Goal: Information Seeking & Learning: Learn about a topic

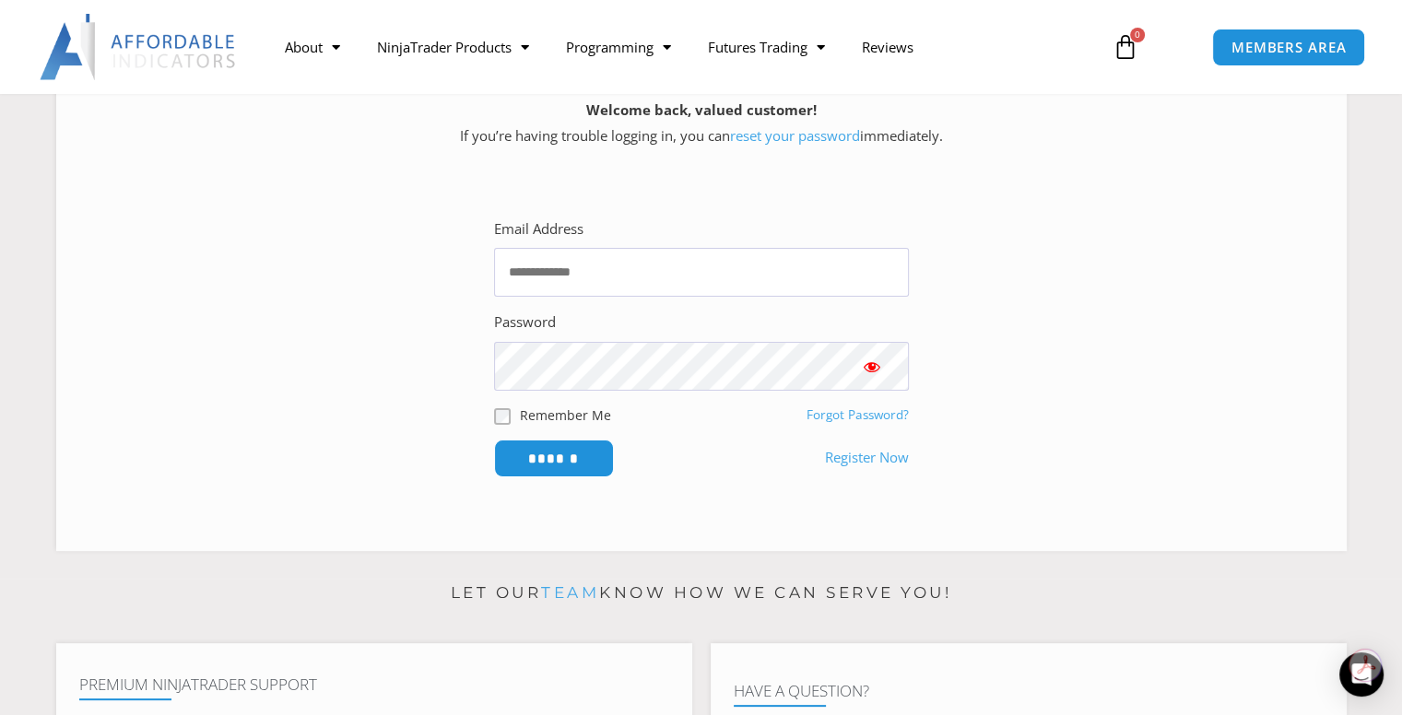
scroll to position [369, 0]
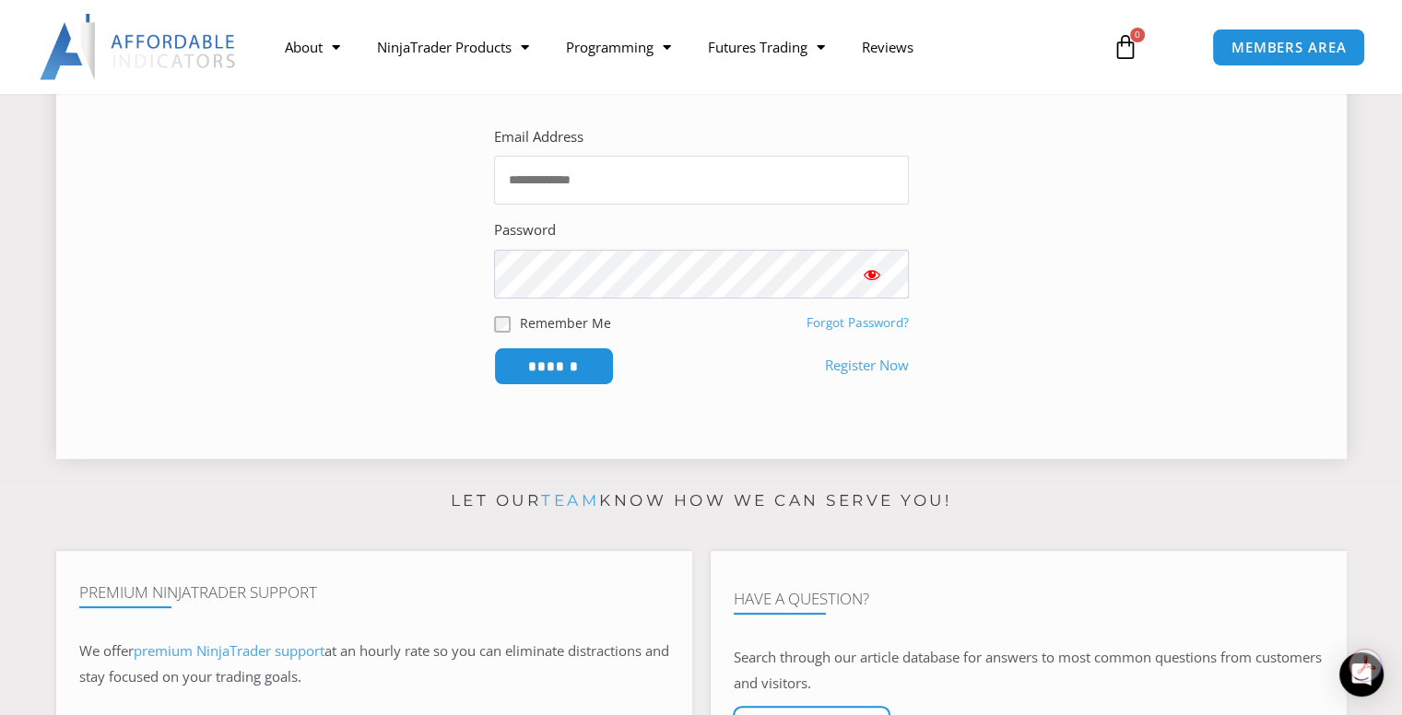
click at [516, 176] on input "Email Address" at bounding box center [701, 180] width 415 height 49
type input "**********"
click at [554, 356] on input "******" at bounding box center [553, 367] width 126 height 40
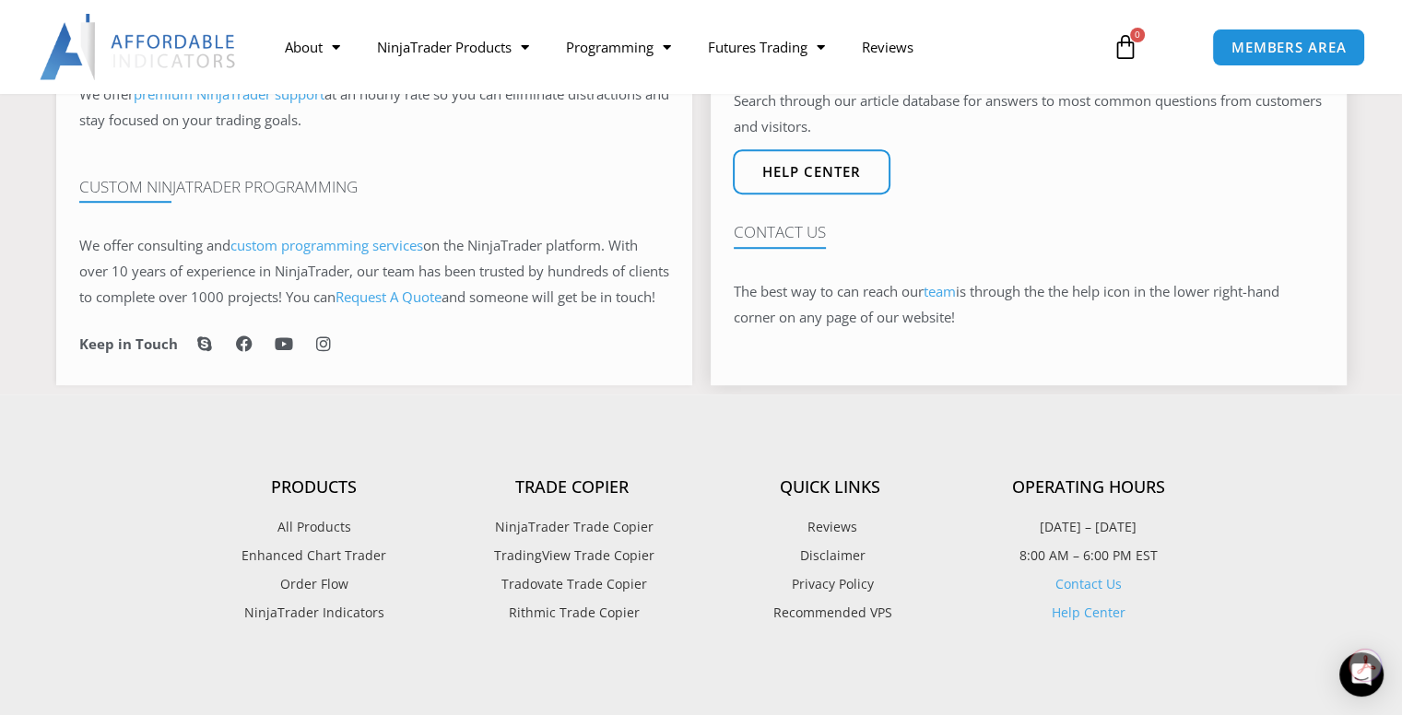
scroll to position [1014, 0]
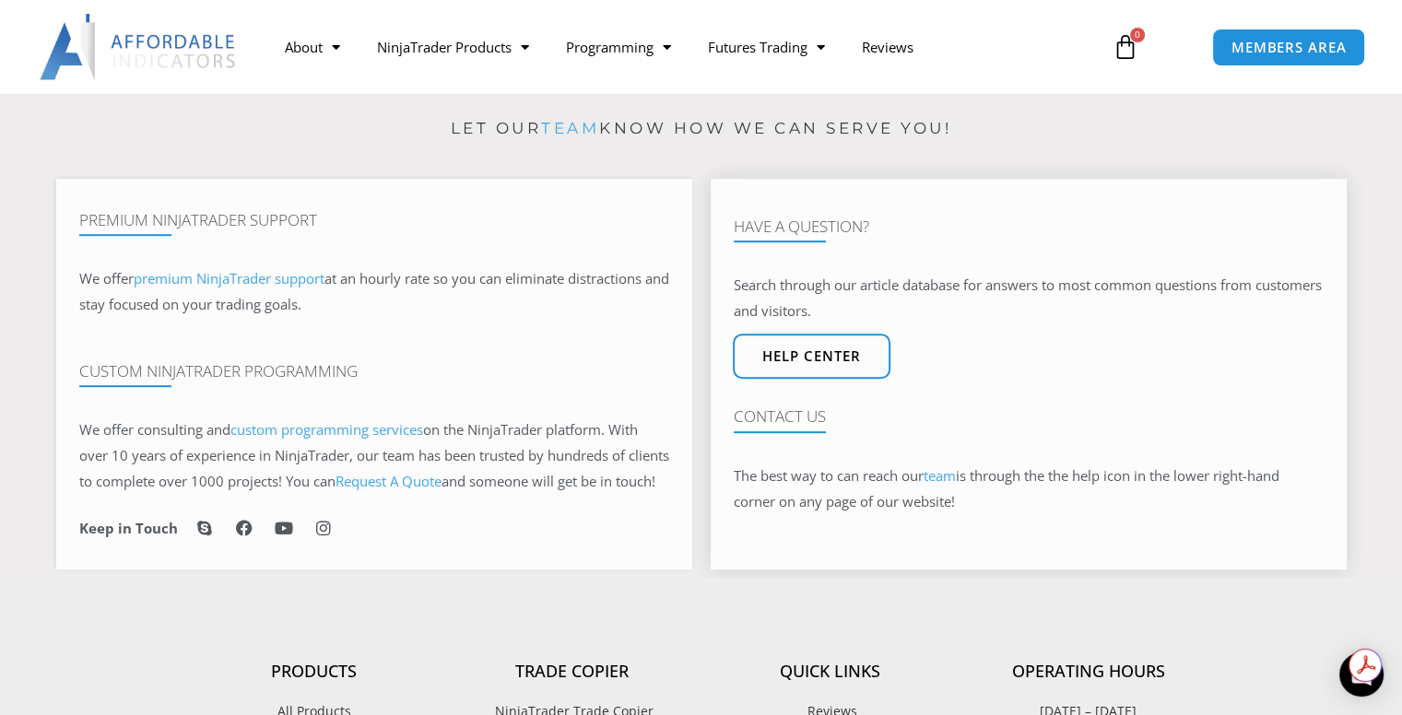
click at [791, 426] on h4 "Contact Us" at bounding box center [1029, 416] width 590 height 18
click at [808, 362] on span "Help center" at bounding box center [811, 357] width 109 height 16
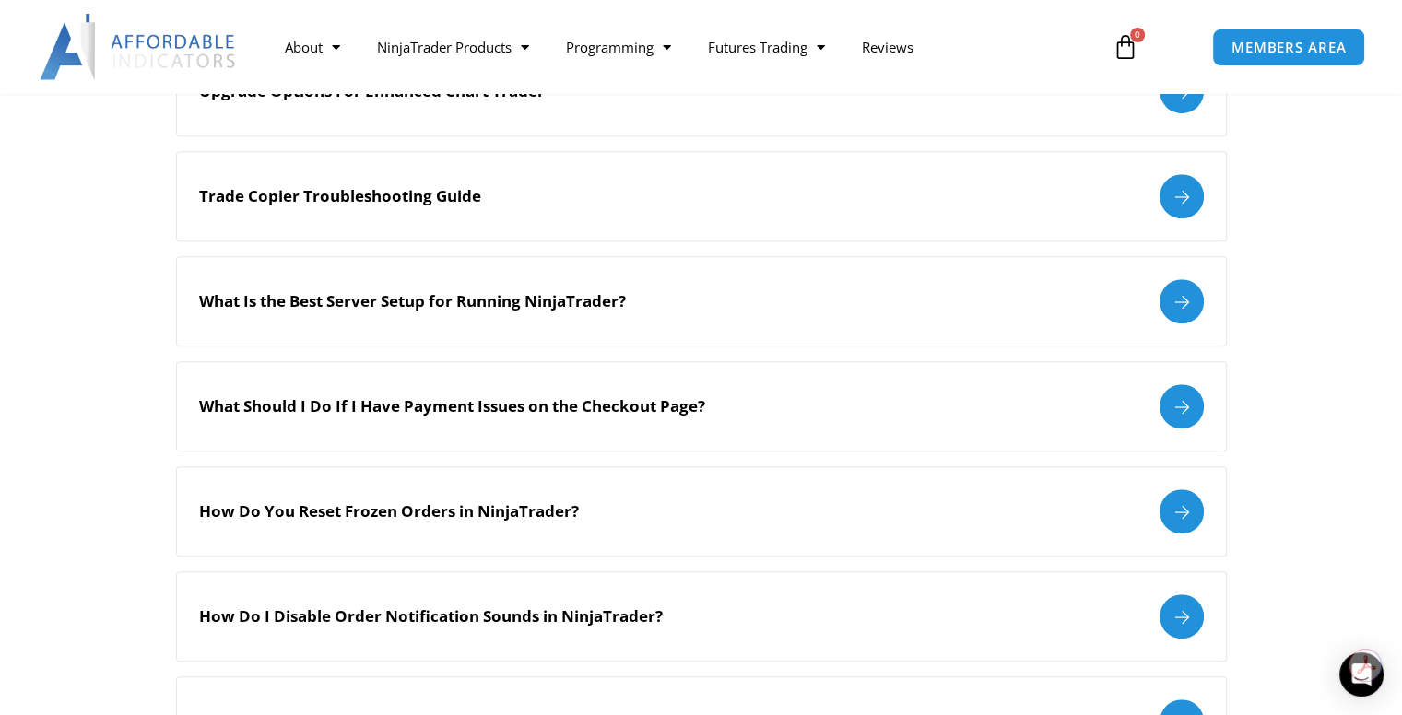
scroll to position [1014, 0]
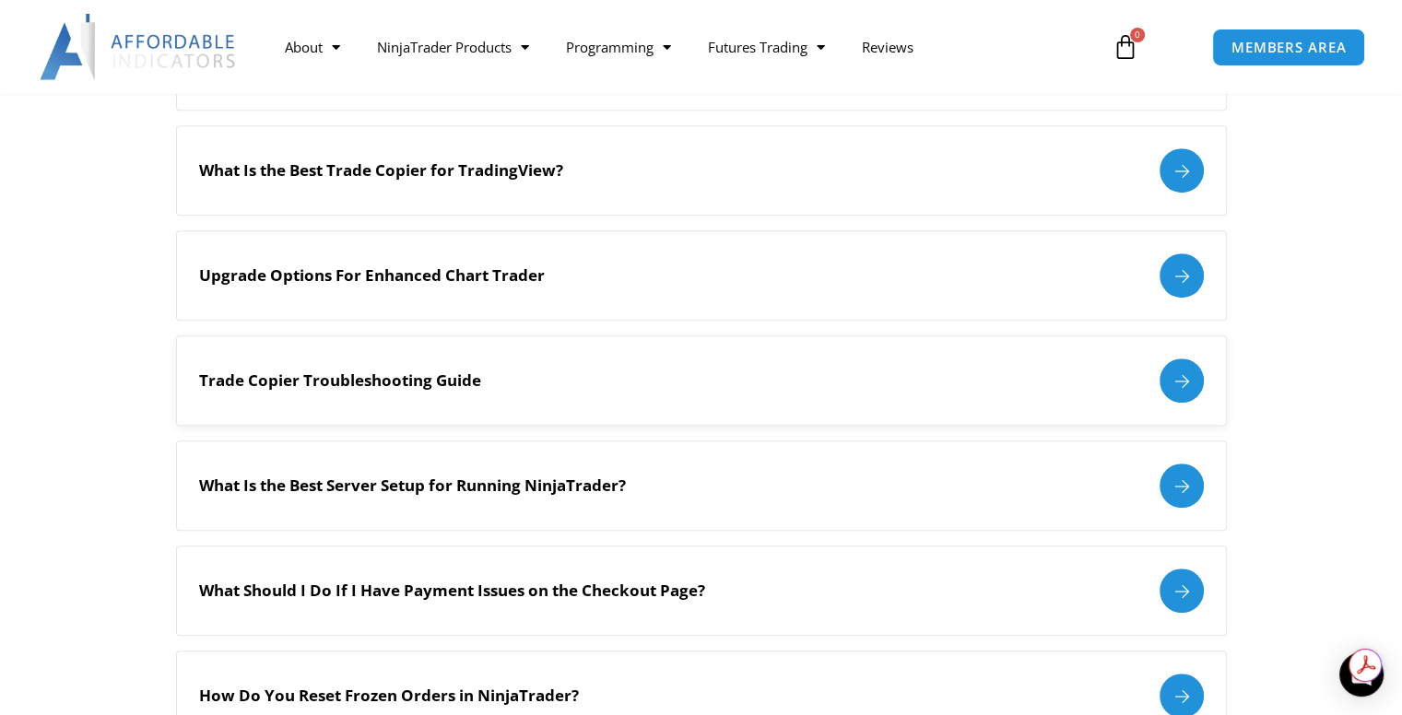
click at [1174, 374] on div at bounding box center [1182, 381] width 44 height 44
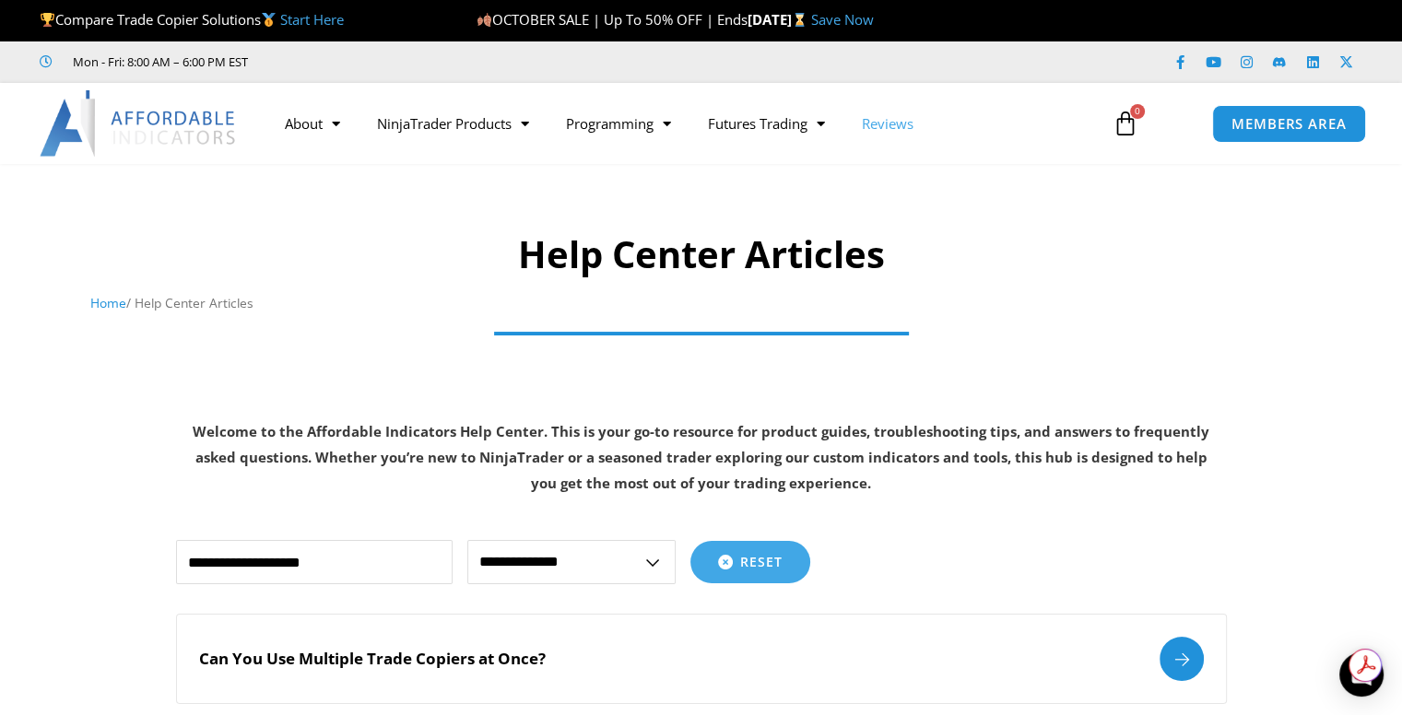
click at [897, 120] on link "Reviews" at bounding box center [888, 123] width 88 height 42
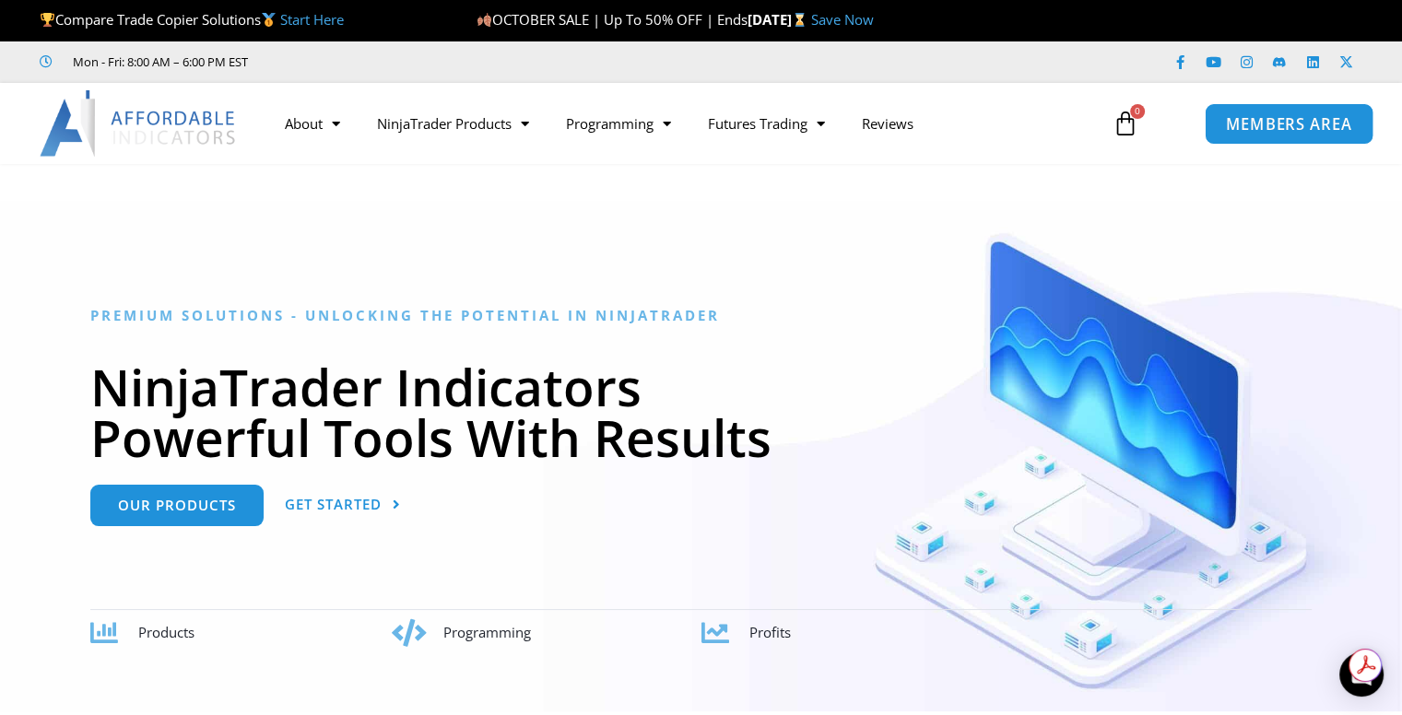
click at [1297, 127] on span "MEMBERS AREA" at bounding box center [1289, 124] width 126 height 16
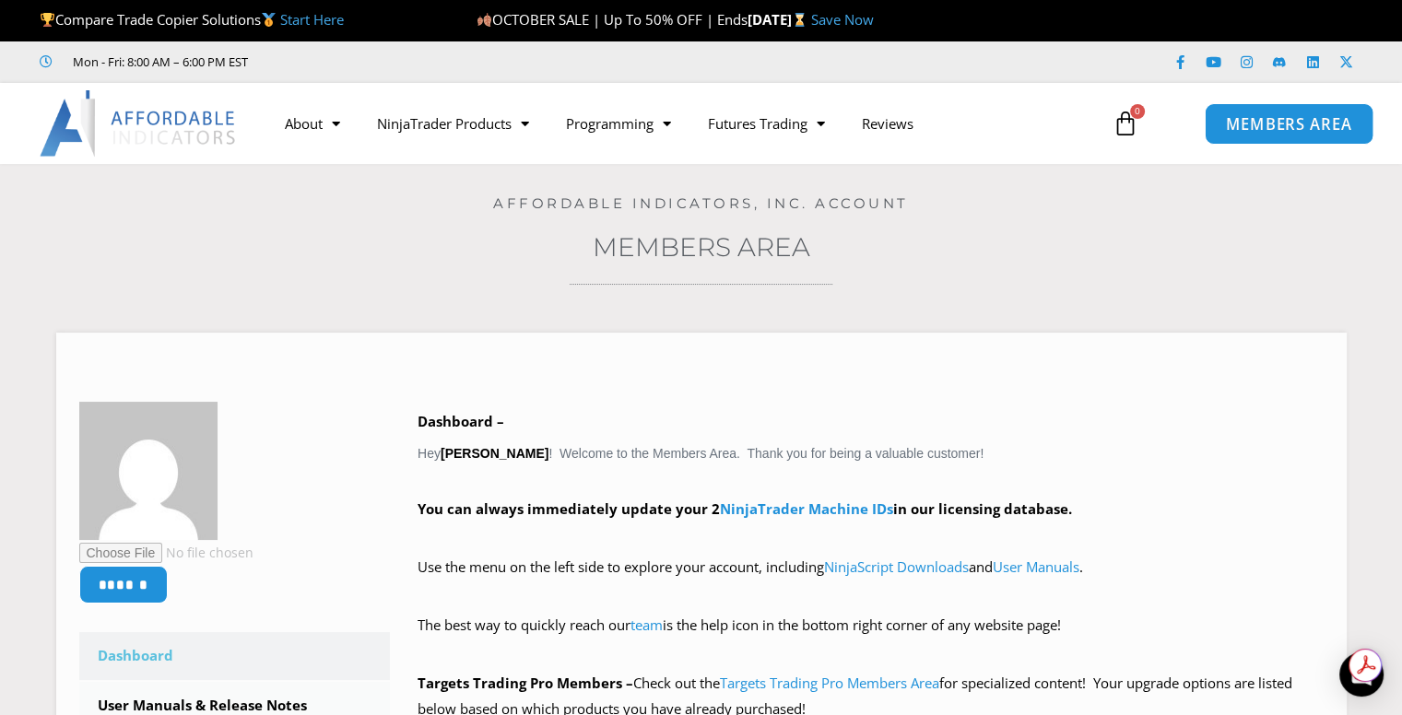
click at [1305, 116] on span "MEMBERS AREA" at bounding box center [1289, 124] width 126 height 16
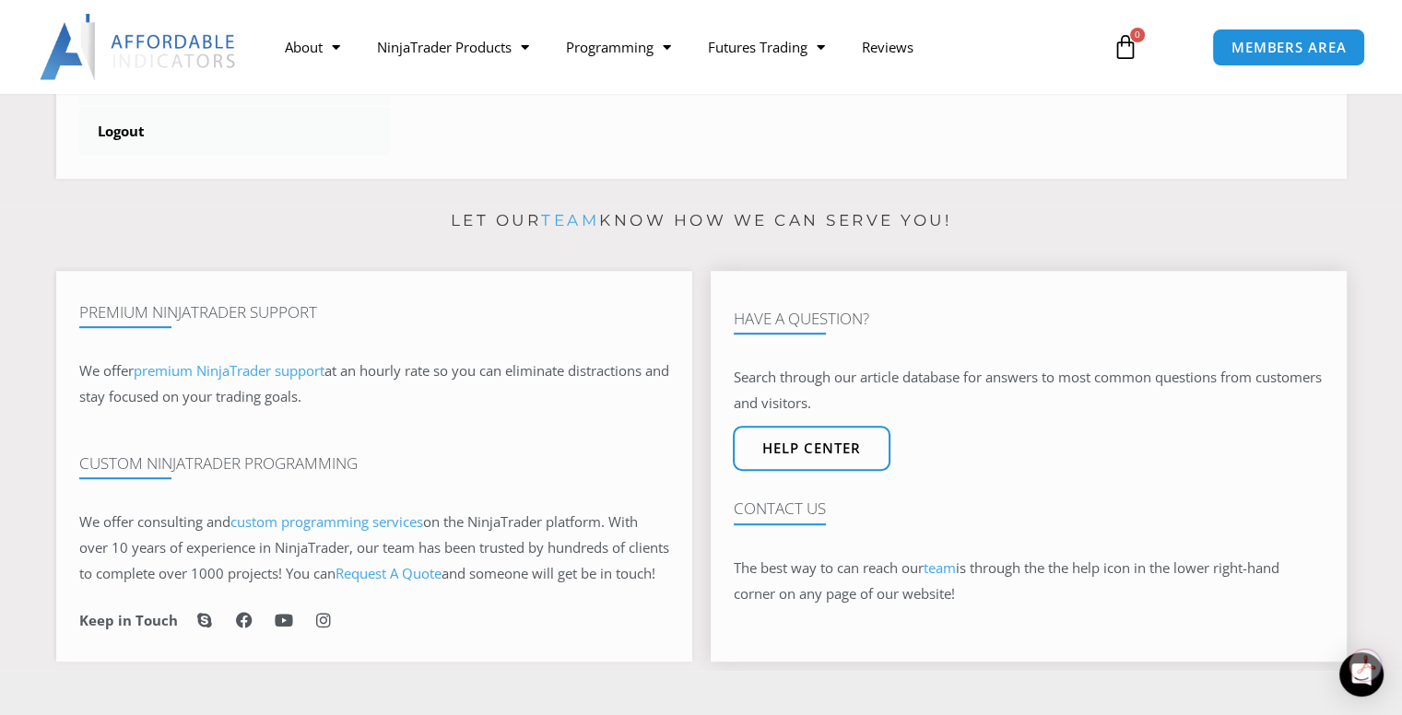
scroll to position [1014, 0]
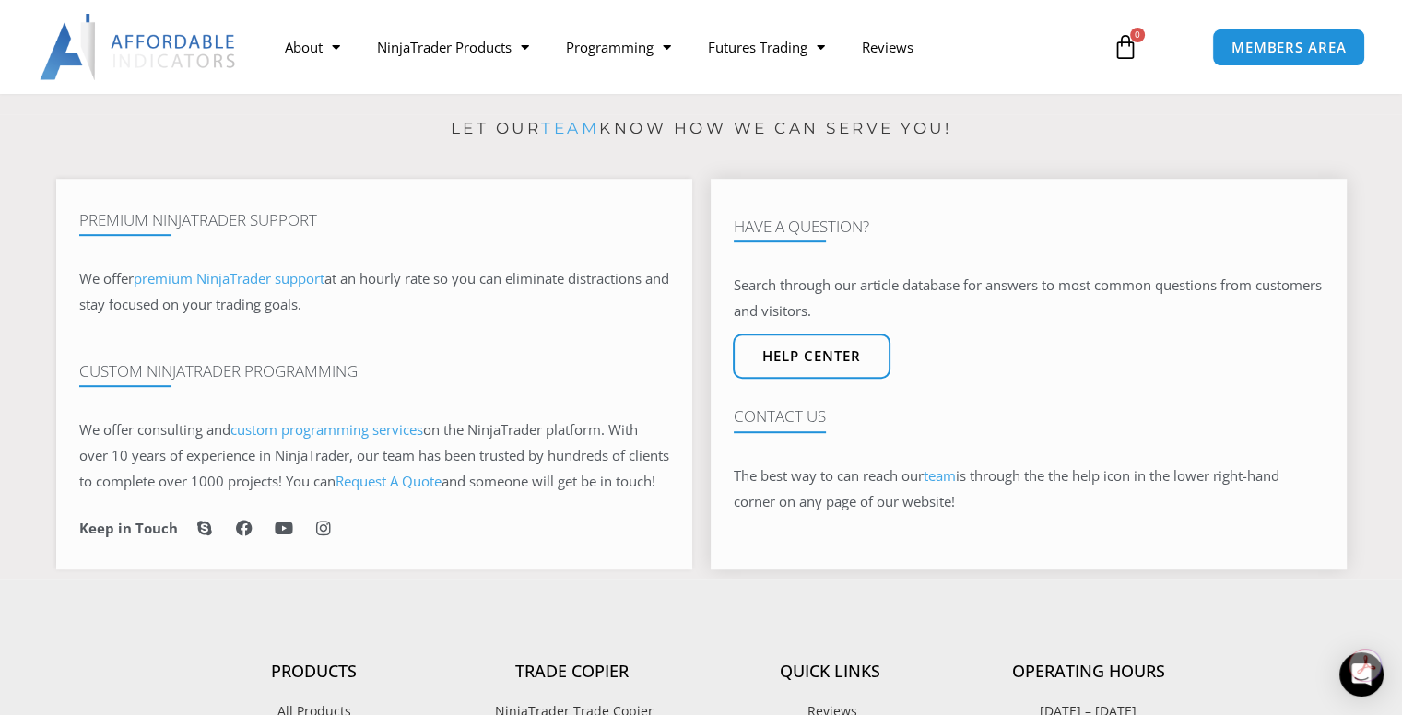
click at [771, 438] on div at bounding box center [1029, 432] width 590 height 11
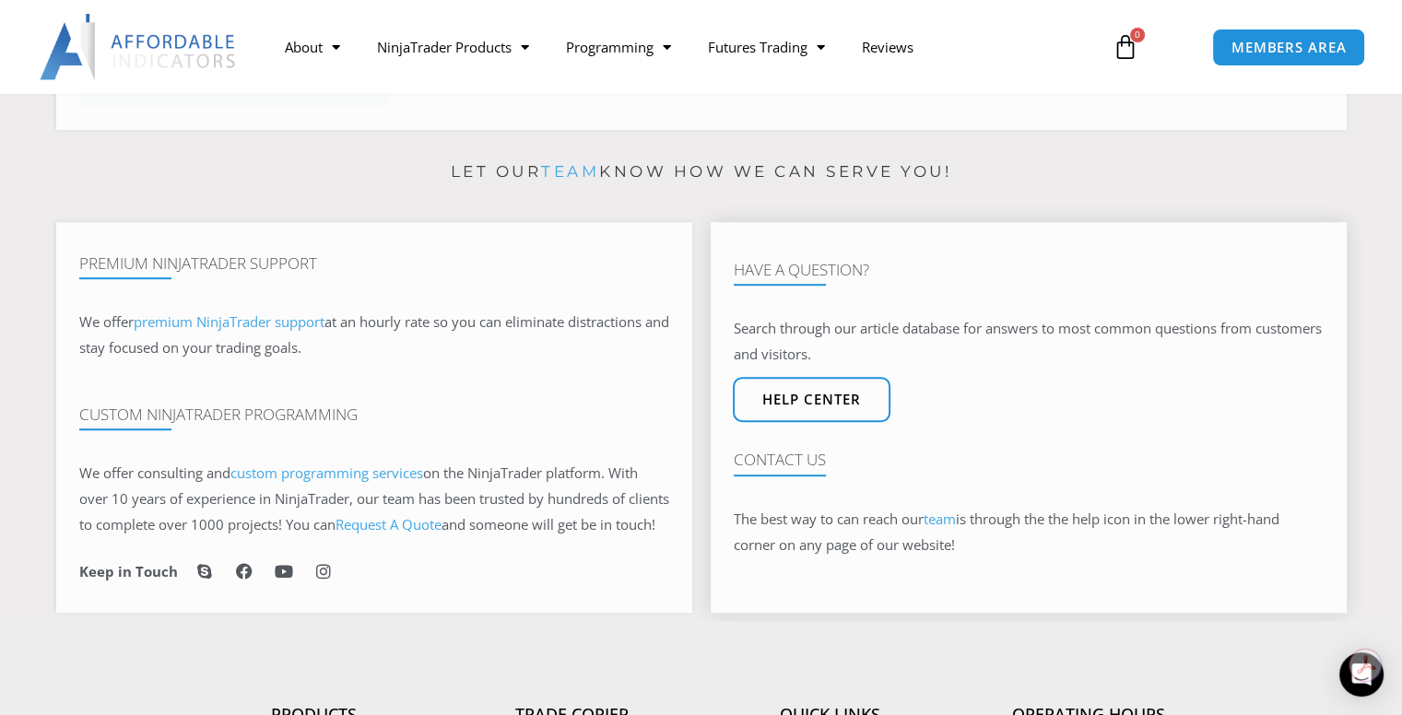
scroll to position [1063, 0]
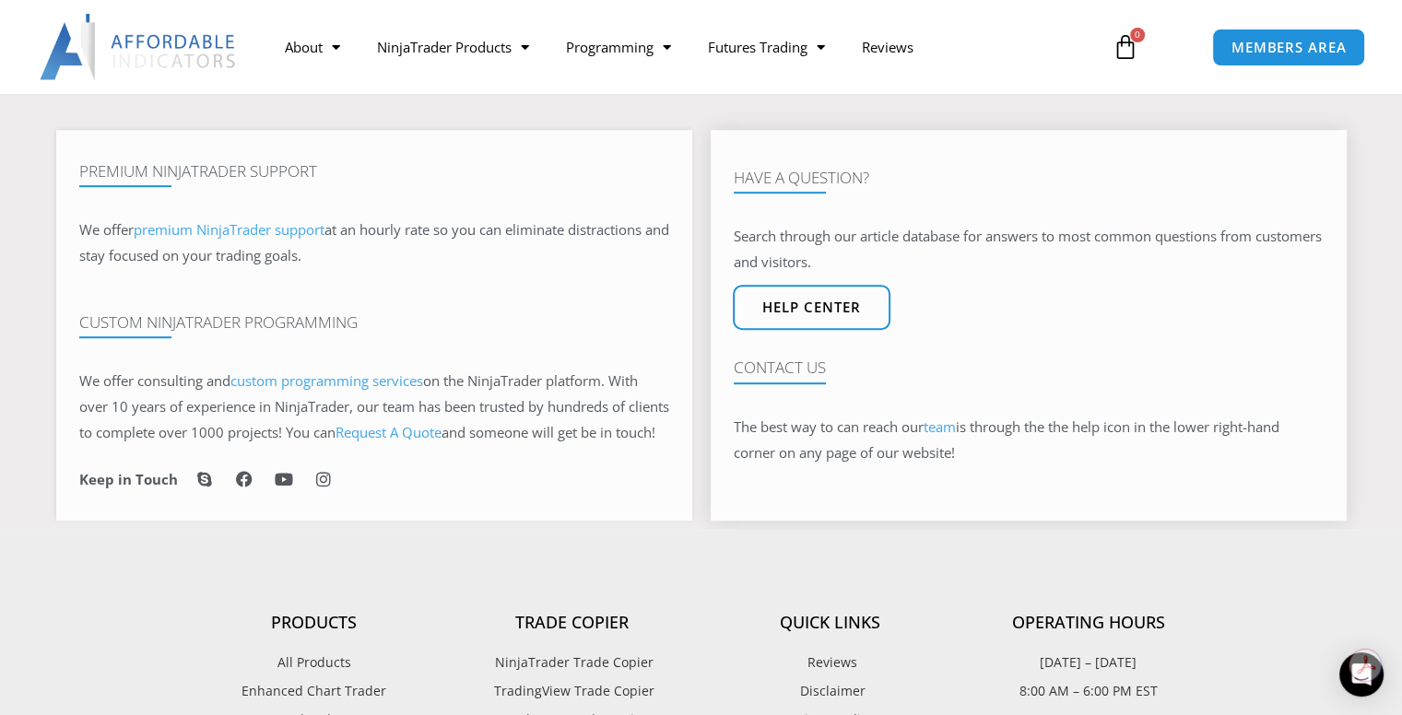
click at [793, 377] on h4 "Contact Us" at bounding box center [1029, 368] width 590 height 18
click at [814, 303] on link "Help center" at bounding box center [811, 308] width 173 height 50
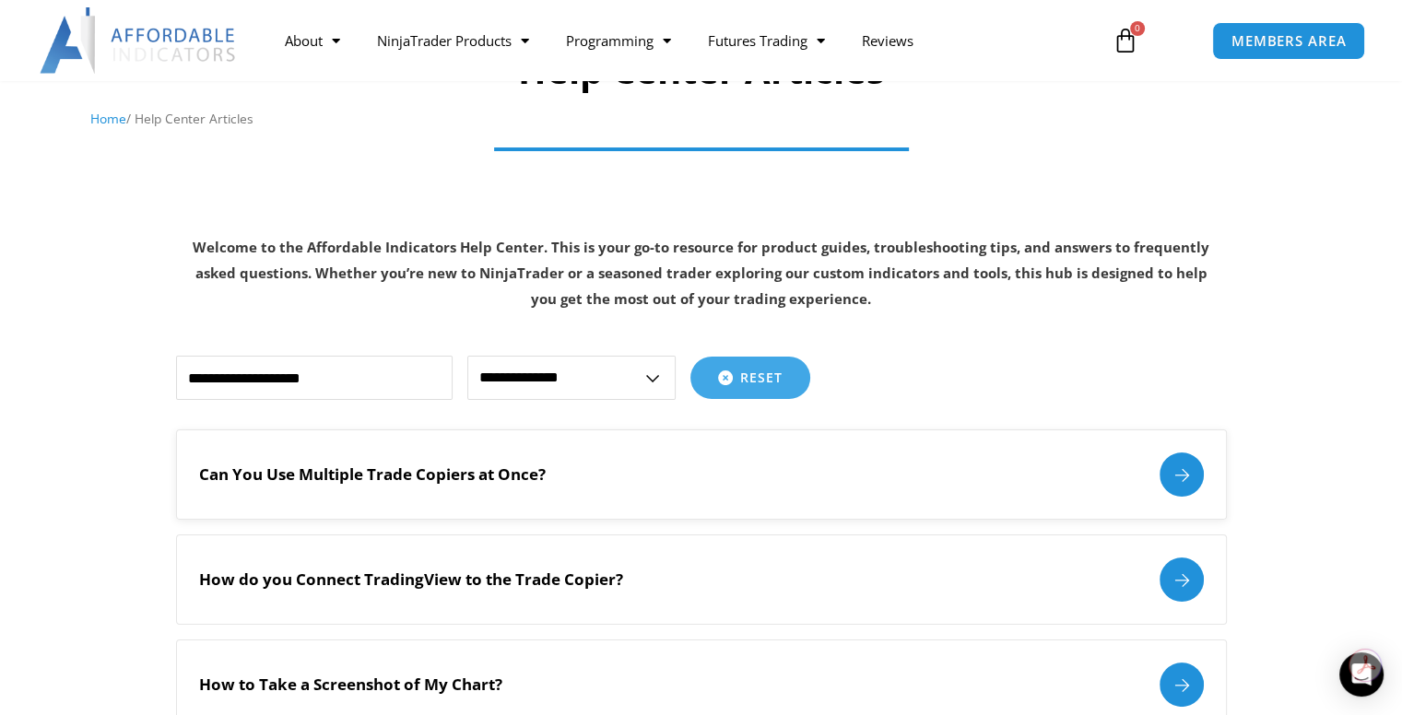
scroll to position [92, 0]
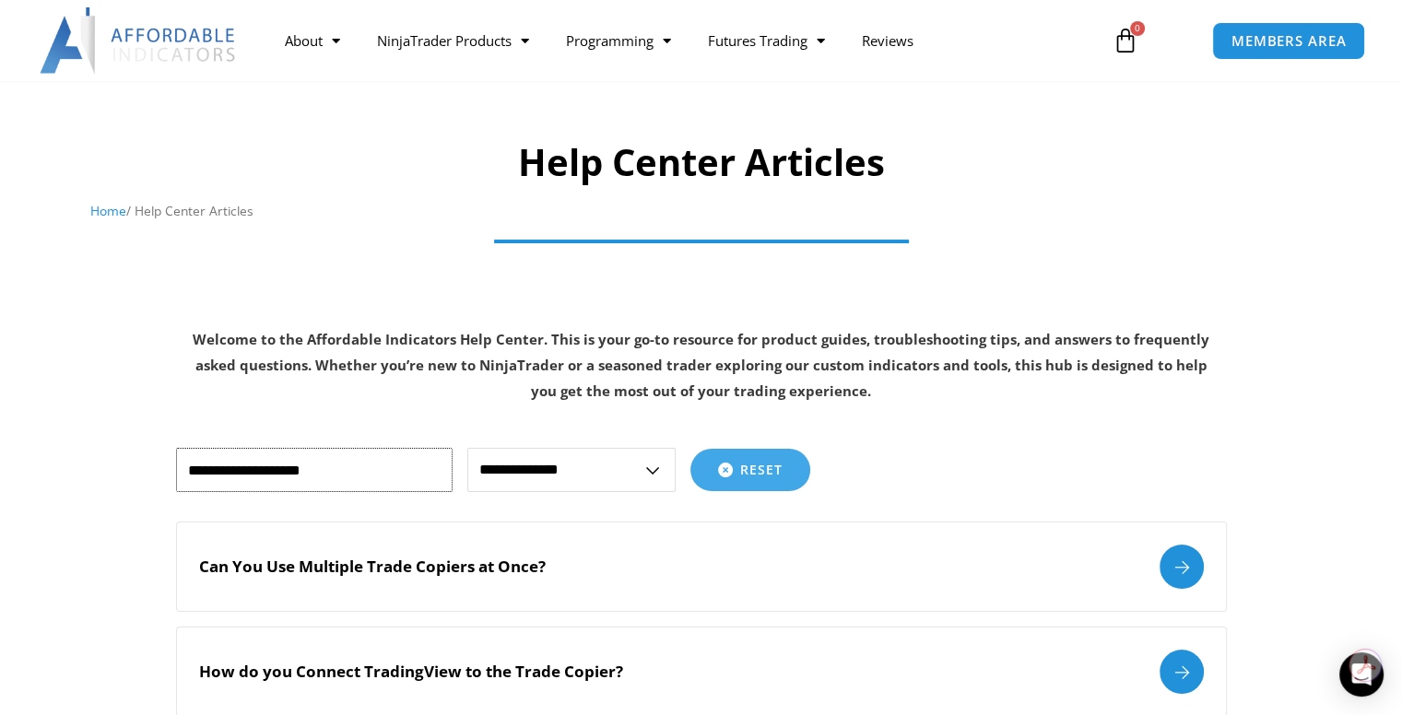
click at [345, 464] on input "text" at bounding box center [314, 470] width 277 height 44
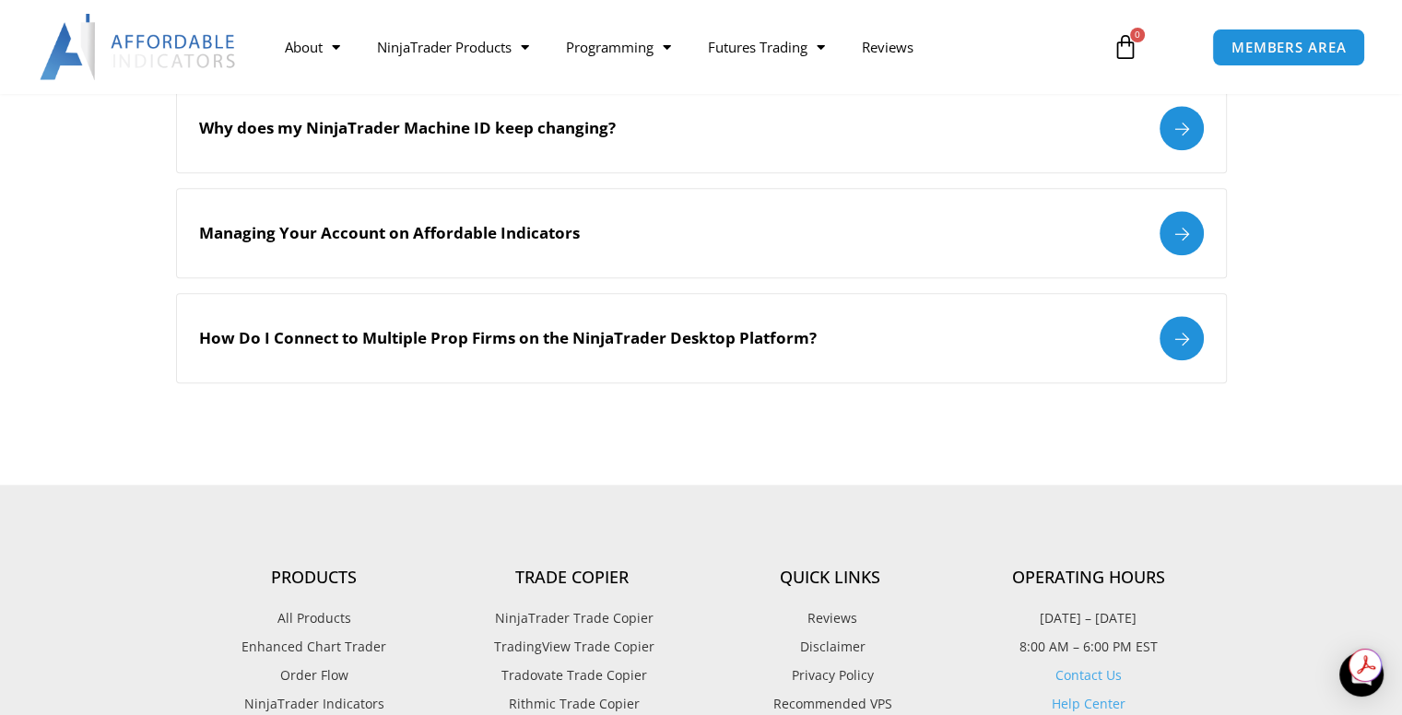
scroll to position [2028, 0]
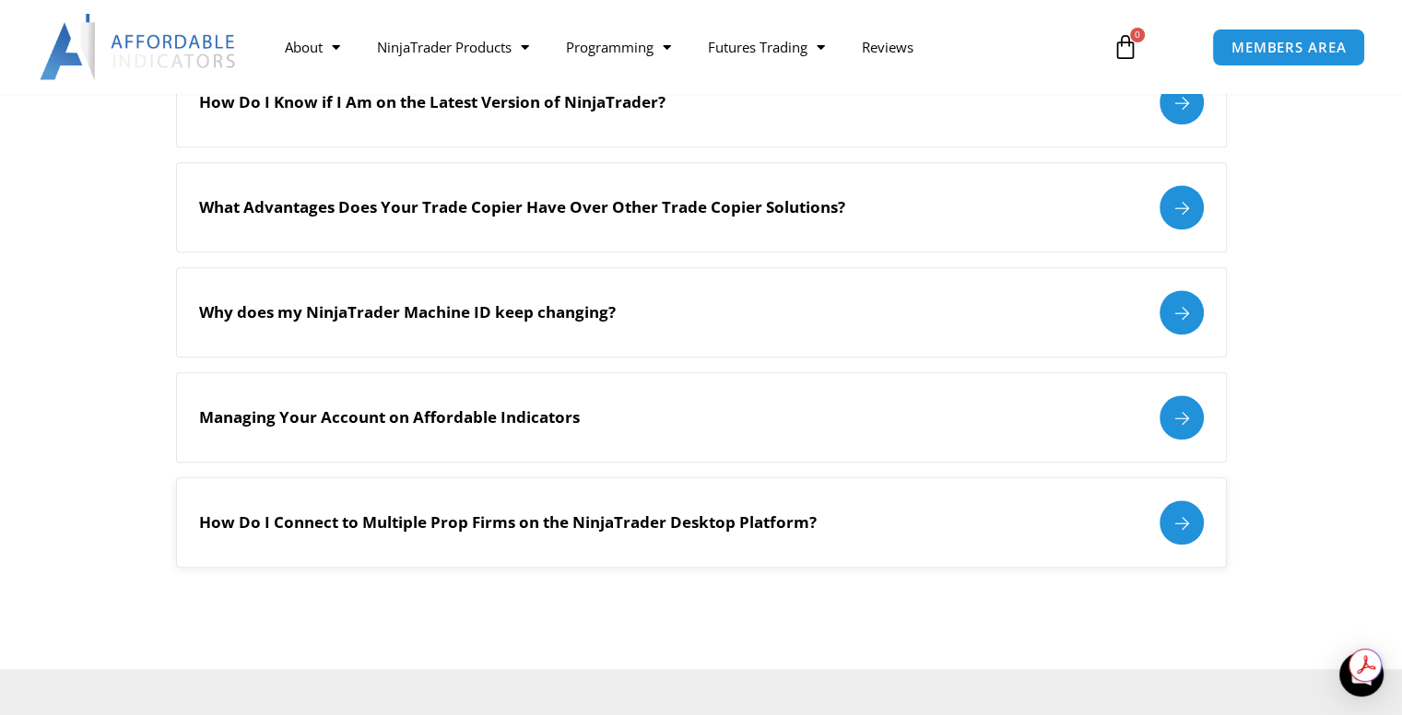
click at [1188, 522] on div at bounding box center [1182, 523] width 44 height 44
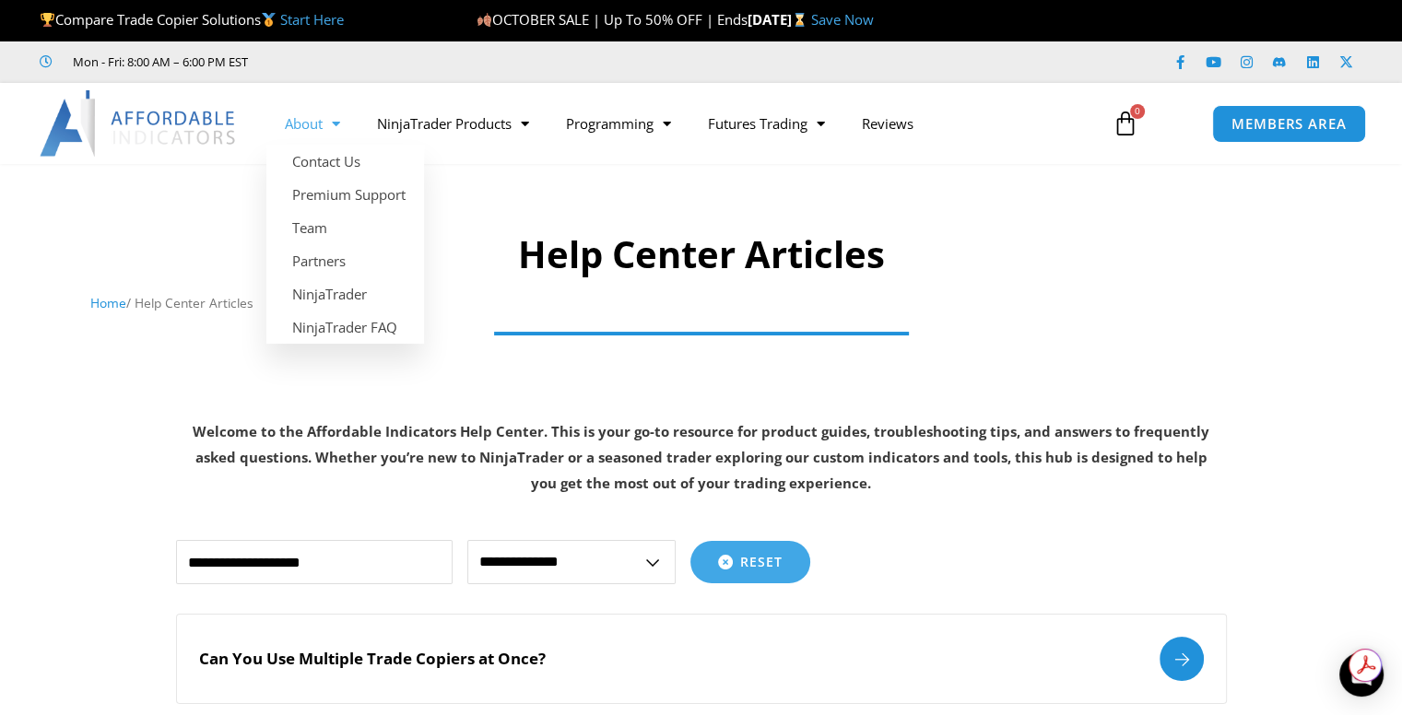
click at [311, 118] on link "About" at bounding box center [312, 123] width 92 height 42
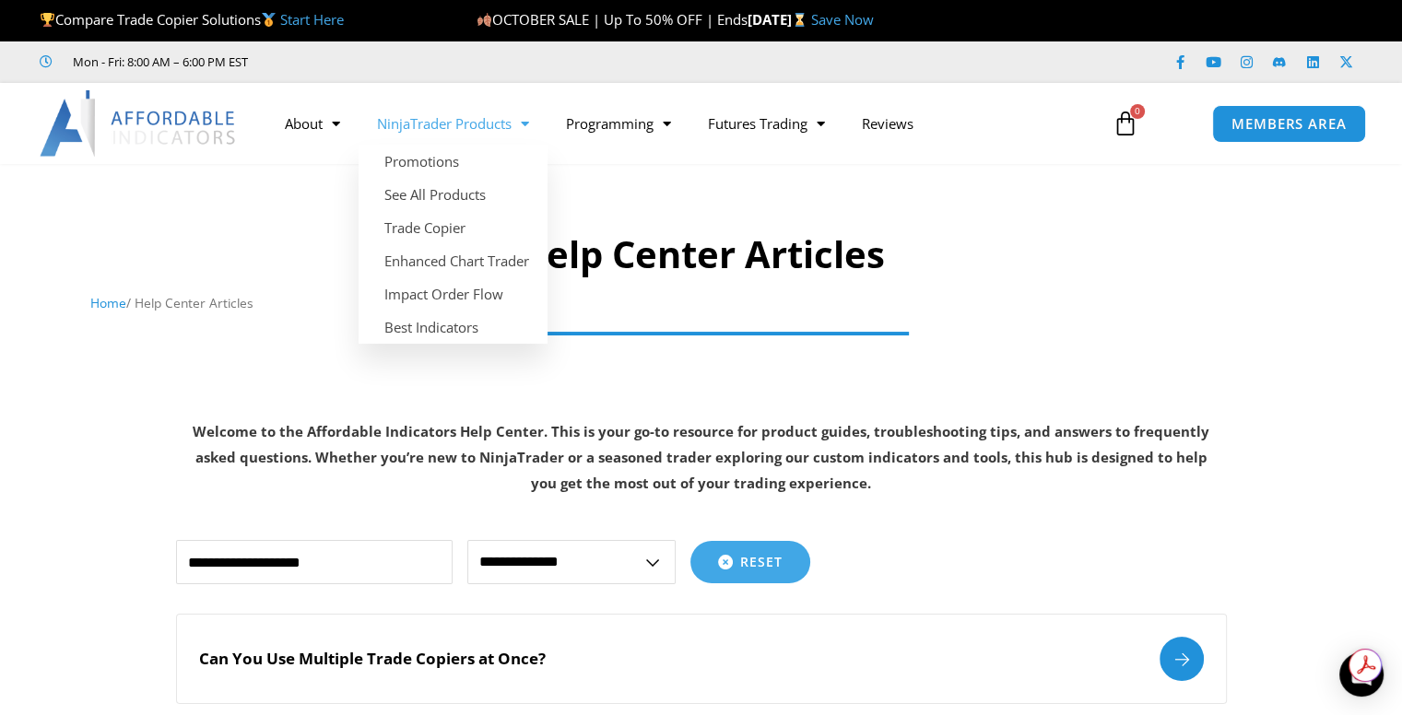
click at [492, 131] on link "NinjaTrader Products" at bounding box center [453, 123] width 189 height 42
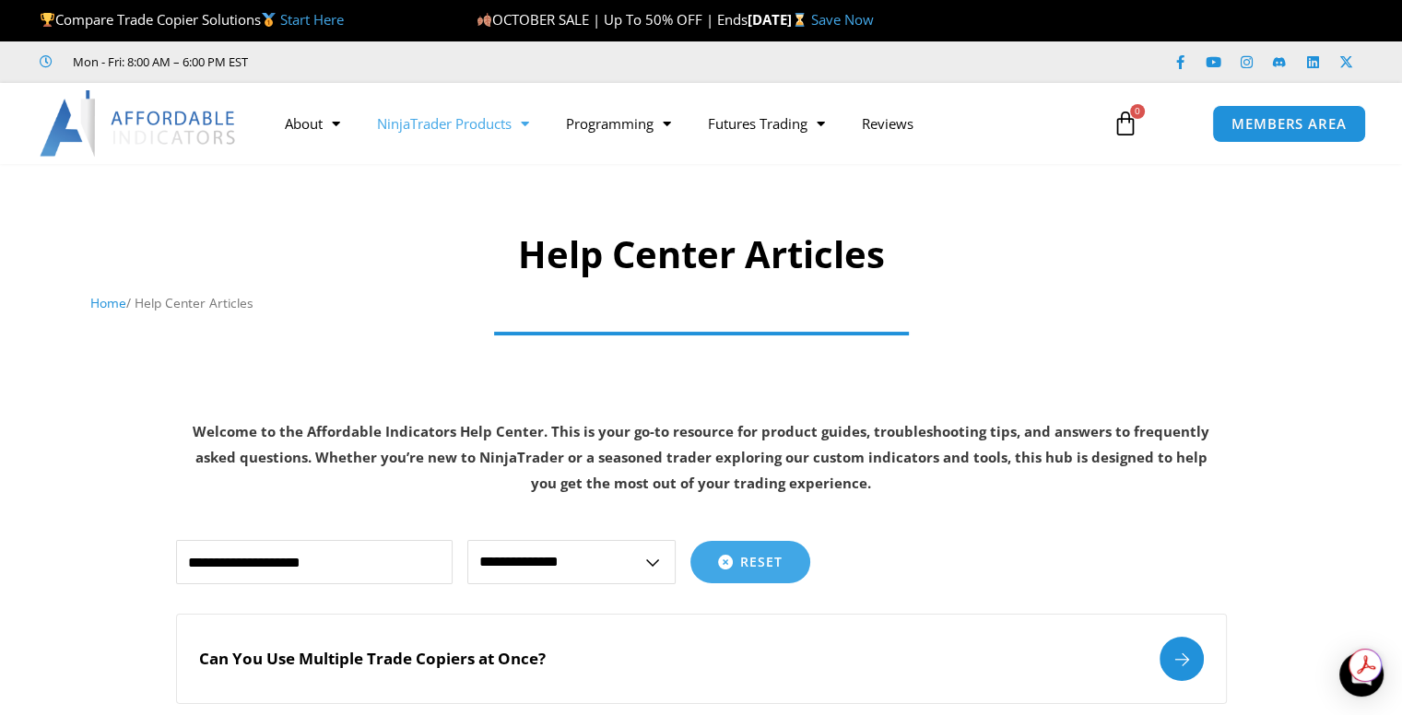
click at [485, 133] on link "NinjaTrader Products" at bounding box center [453, 123] width 189 height 42
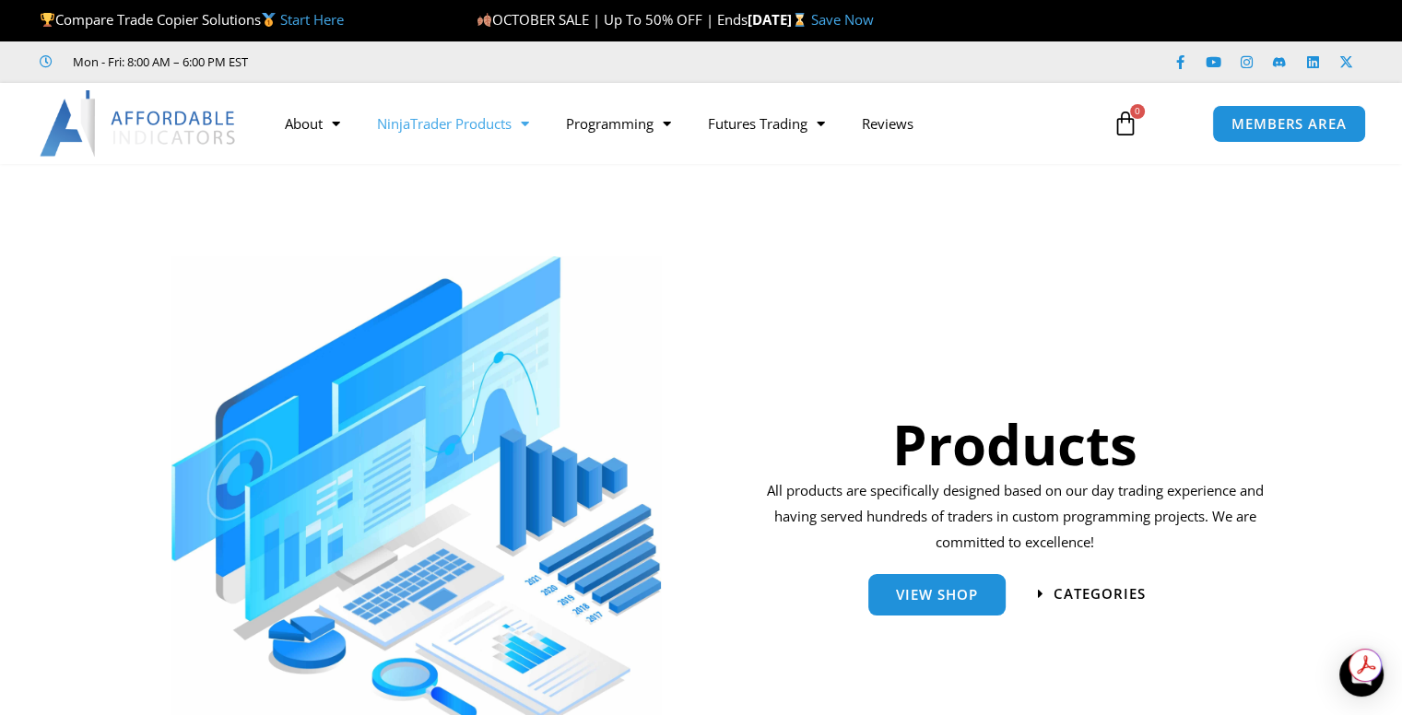
click at [1141, 119] on link "$ 0.00 0 Cart" at bounding box center [1125, 123] width 81 height 53
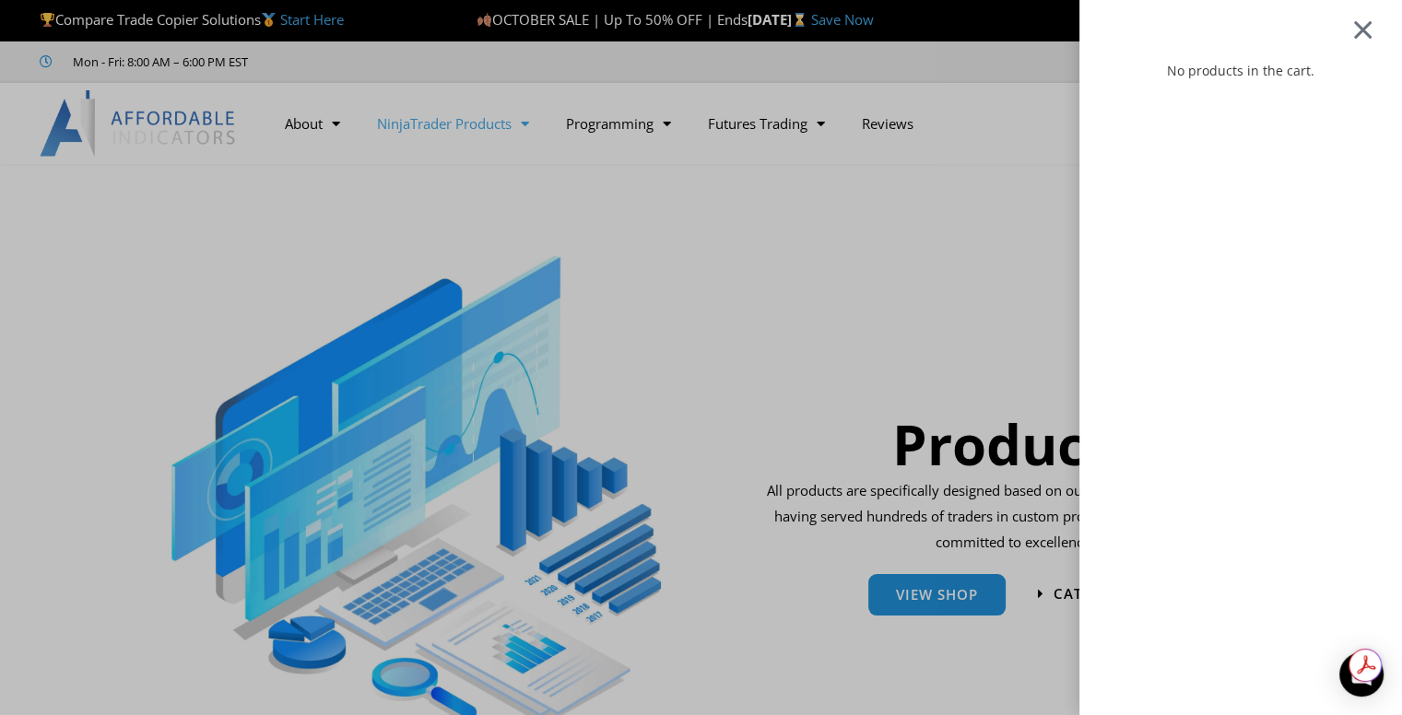
click at [1375, 32] on div at bounding box center [1362, 29] width 23 height 22
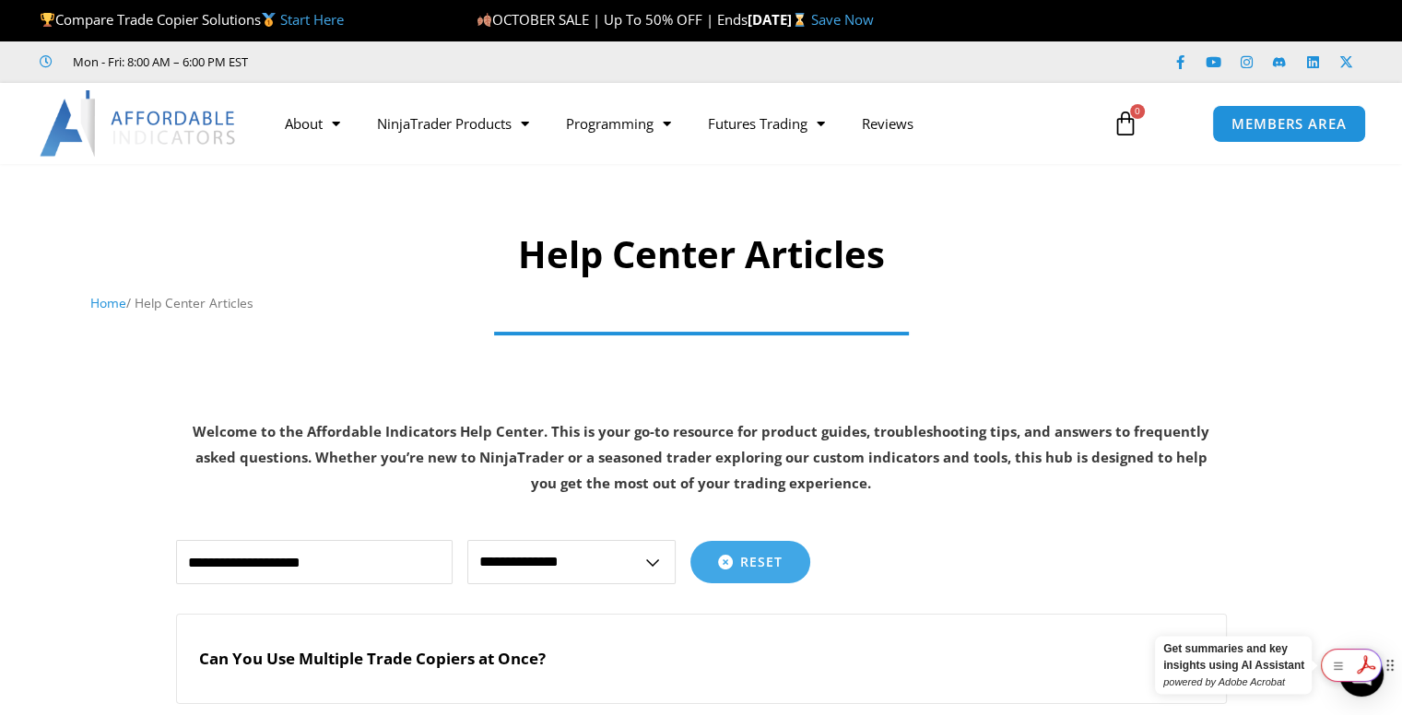
click at [1357, 668] on icon at bounding box center [1366, 664] width 30 height 29
